Goal: Find specific page/section: Find specific page/section

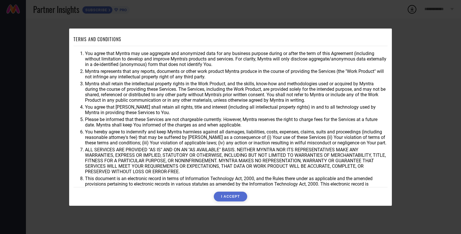
click at [236, 195] on button "I ACCEPT" at bounding box center [230, 196] width 33 height 10
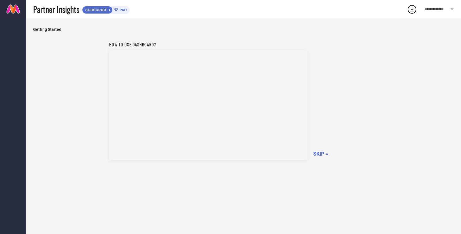
click at [316, 154] on span "SKIP »" at bounding box center [320, 154] width 15 height 6
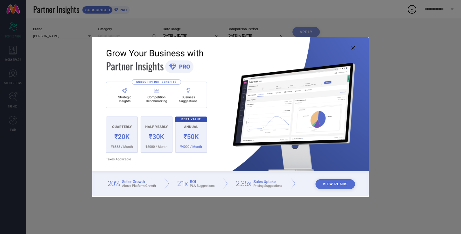
type input "All"
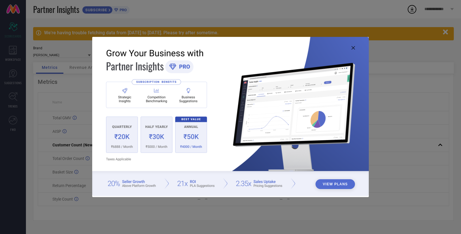
click at [354, 47] on icon at bounding box center [352, 47] width 3 height 3
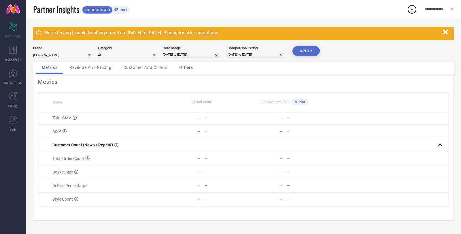
click at [299, 51] on button "APPLY" at bounding box center [305, 51] width 27 height 10
click at [13, 9] on link at bounding box center [13, 9] width 26 height 18
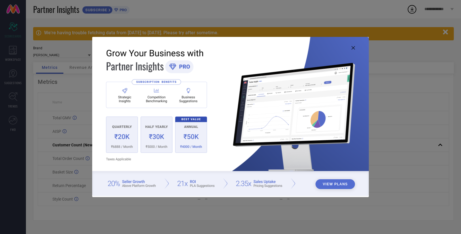
click at [354, 49] on icon at bounding box center [352, 47] width 3 height 3
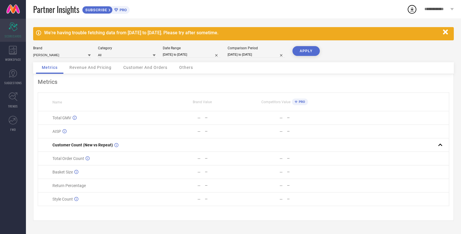
click at [15, 29] on icon "Scorecard" at bounding box center [13, 26] width 9 height 9
click at [8, 53] on div "WORKSPACE" at bounding box center [13, 53] width 26 height 23
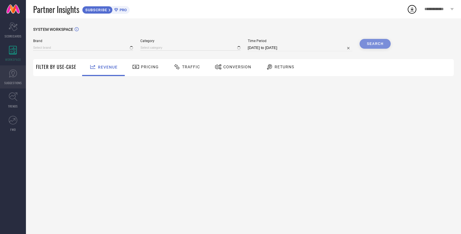
type input "[PERSON_NAME]"
type input "All"
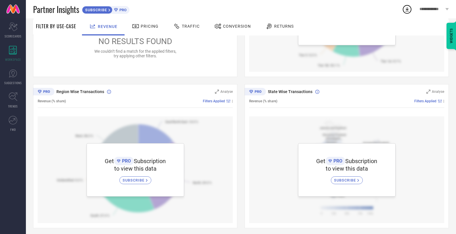
scroll to position [155, 0]
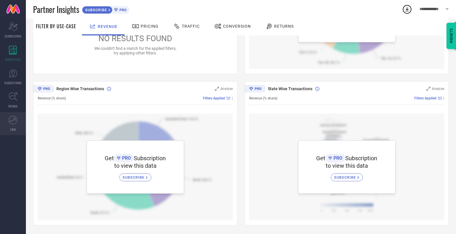
click at [18, 123] on link "FWD" at bounding box center [13, 123] width 26 height 23
